Goal: Contribute content

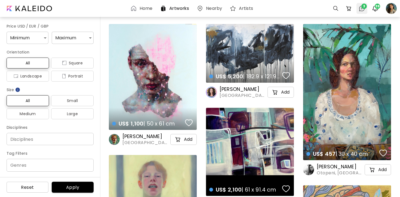
click at [365, 11] on div at bounding box center [362, 8] width 11 height 11
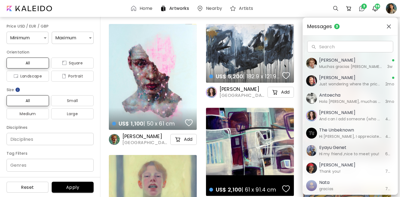
click at [375, 7] on div "Messages 3 Search Search [PERSON_NAME] Muchas gracias [PERSON_NAME]! Un saludo …" at bounding box center [200, 98] width 400 height 197
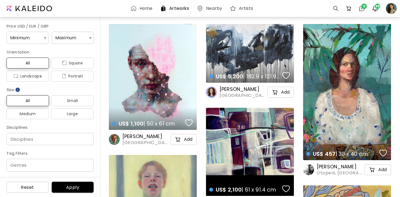
click at [375, 7] on img "button" at bounding box center [375, 8] width 7 height 7
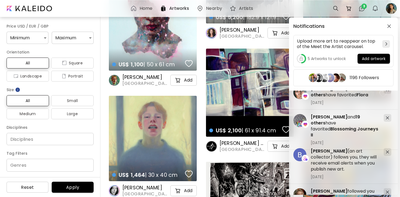
scroll to position [130, 0]
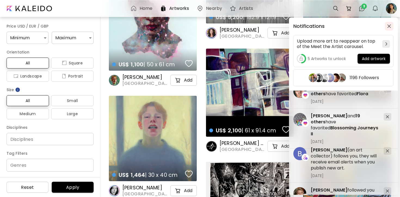
click at [389, 26] on img "button" at bounding box center [389, 26] width 4 height 4
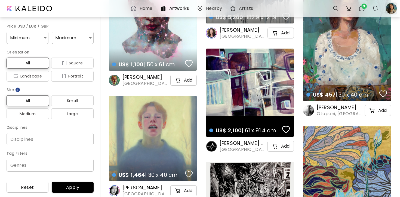
click at [393, 8] on div at bounding box center [391, 8] width 12 height 12
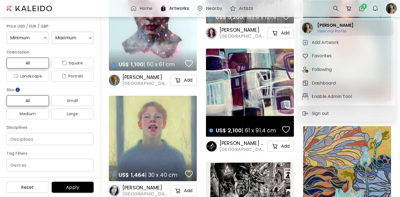
click at [332, 24] on h2 "[PERSON_NAME]" at bounding box center [335, 25] width 36 height 7
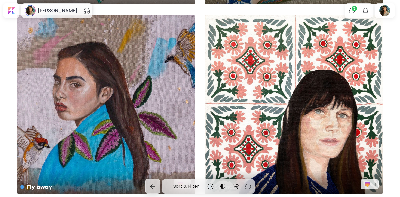
scroll to position [1905, 0]
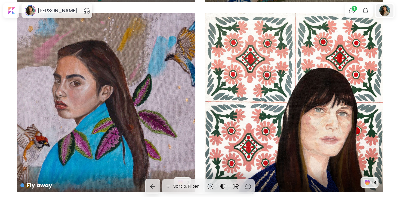
click at [384, 14] on div at bounding box center [384, 10] width 17 height 13
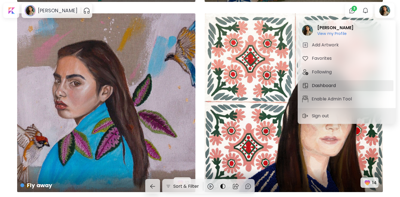
click at [323, 85] on h5 "Dashboard" at bounding box center [325, 85] width 26 height 7
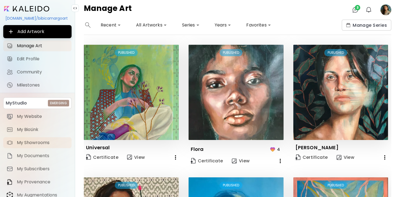
click at [29, 144] on span "My Showrooms" at bounding box center [42, 142] width 51 height 5
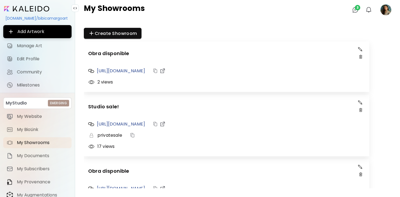
click at [359, 50] on img "button" at bounding box center [360, 49] width 4 height 4
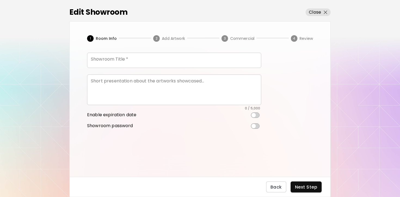
type input "**********"
click at [177, 41] on span "2 Add Artwork" at bounding box center [169, 38] width 32 height 7
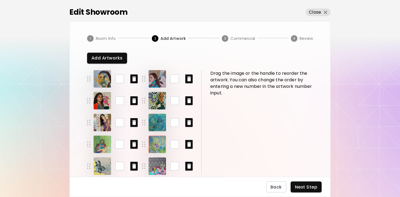
scroll to position [9, 0]
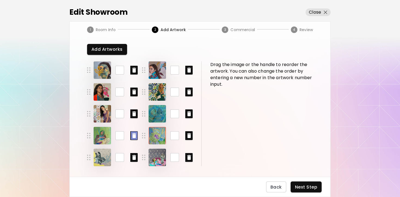
click at [133, 135] on icon "button" at bounding box center [134, 135] width 4 height 5
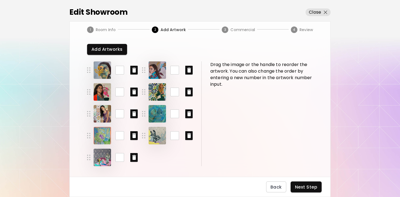
click at [133, 135] on icon "button" at bounding box center [134, 135] width 4 height 5
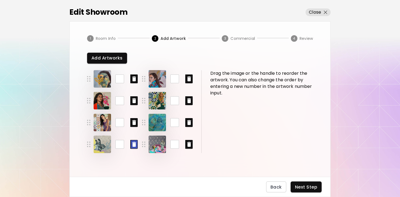
click at [133, 145] on icon "button" at bounding box center [134, 144] width 4 height 5
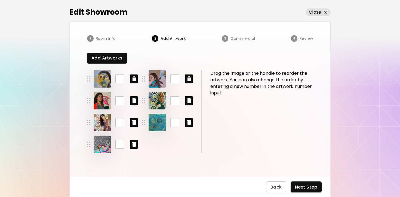
click at [133, 145] on icon "button" at bounding box center [134, 144] width 4 height 5
click at [190, 121] on icon "button" at bounding box center [189, 122] width 4 height 5
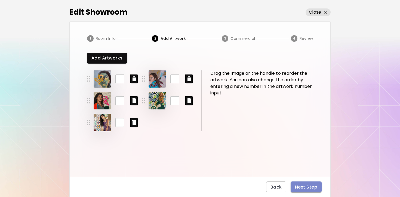
click at [297, 186] on span "Next Step" at bounding box center [306, 187] width 22 height 6
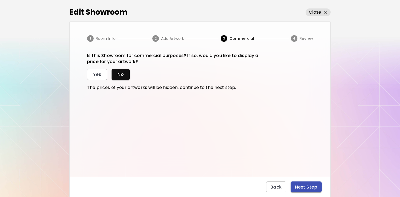
click at [301, 187] on span "Next Step" at bounding box center [306, 187] width 22 height 6
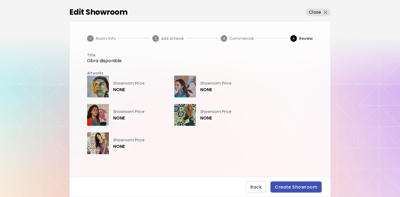
click at [300, 187] on span "Create Showroom" at bounding box center [296, 187] width 42 height 6
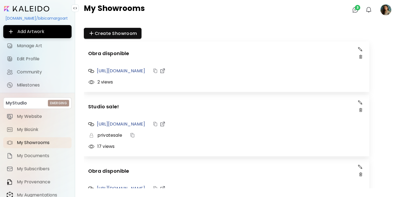
click at [389, 12] on image at bounding box center [386, 9] width 11 height 11
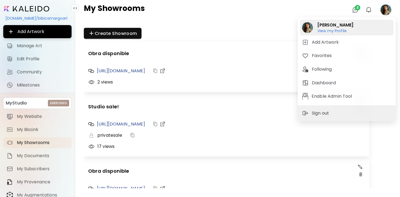
click at [331, 30] on h6 "View my Profile" at bounding box center [335, 30] width 36 height 5
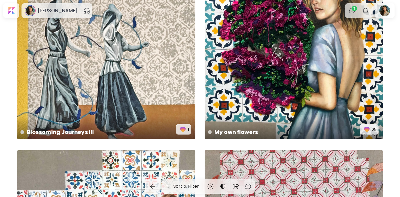
scroll to position [1013, 0]
